Goal: Task Accomplishment & Management: Manage account settings

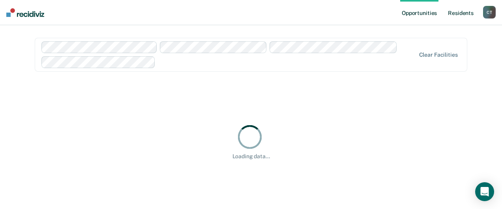
click at [464, 12] on link "Resident s" at bounding box center [460, 12] width 29 height 25
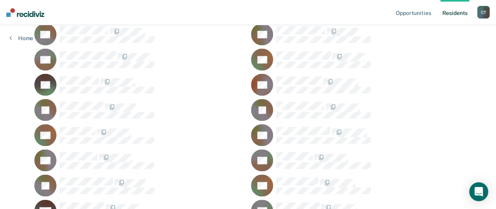
scroll to position [2004, 0]
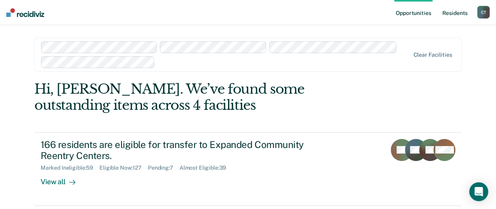
click at [447, 11] on link "Resident s" at bounding box center [454, 12] width 29 height 25
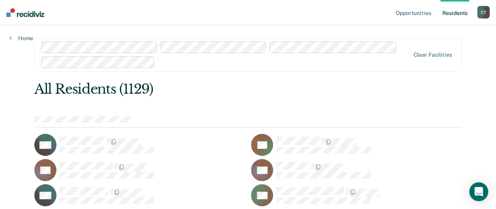
scroll to position [2762, 0]
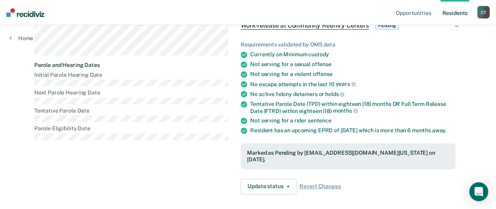
scroll to position [157, 0]
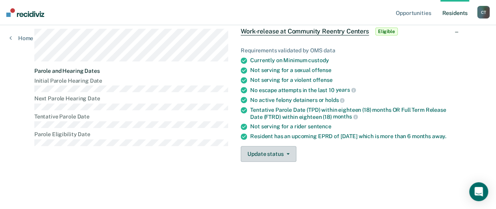
click at [275, 154] on button "Update status" at bounding box center [269, 154] width 56 height 16
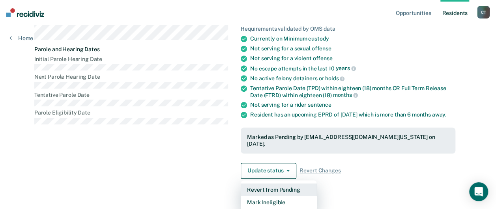
scroll to position [189, 0]
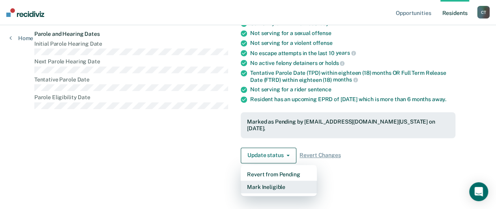
click at [274, 185] on button "Mark Ineligible" at bounding box center [279, 187] width 76 height 13
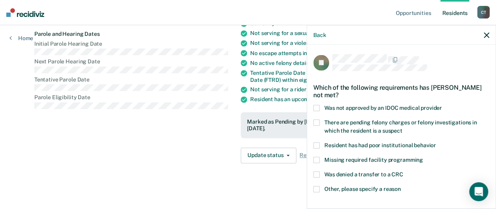
click at [317, 107] on span at bounding box center [316, 108] width 6 height 6
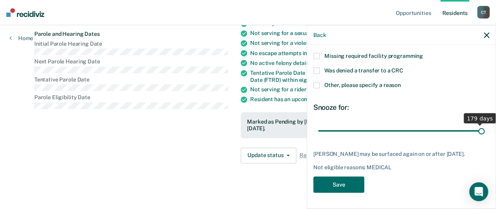
drag, startPoint x: 372, startPoint y: 126, endPoint x: 503, endPoint y: 117, distance: 131.3
type input "180"
click at [484, 124] on input "range" at bounding box center [401, 131] width 166 height 14
click at [340, 188] on button "Save" at bounding box center [338, 185] width 51 height 16
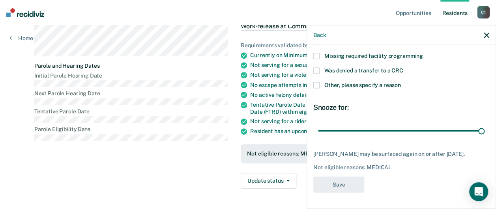
scroll to position [189, 0]
